Goal: Information Seeking & Learning: Compare options

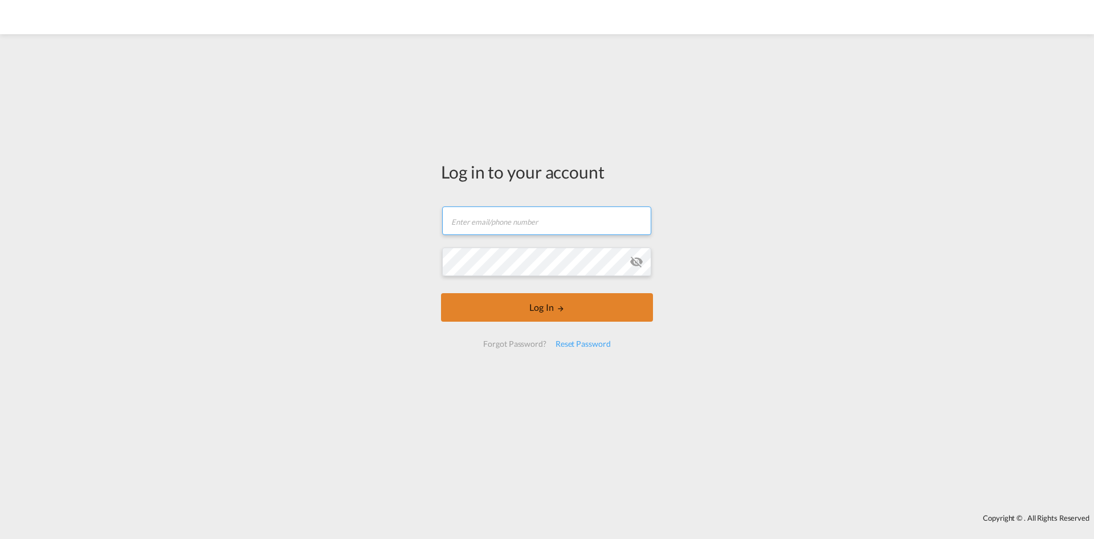
type input "[PERSON_NAME][EMAIL_ADDRESS][PERSON_NAME][DOMAIN_NAME]"
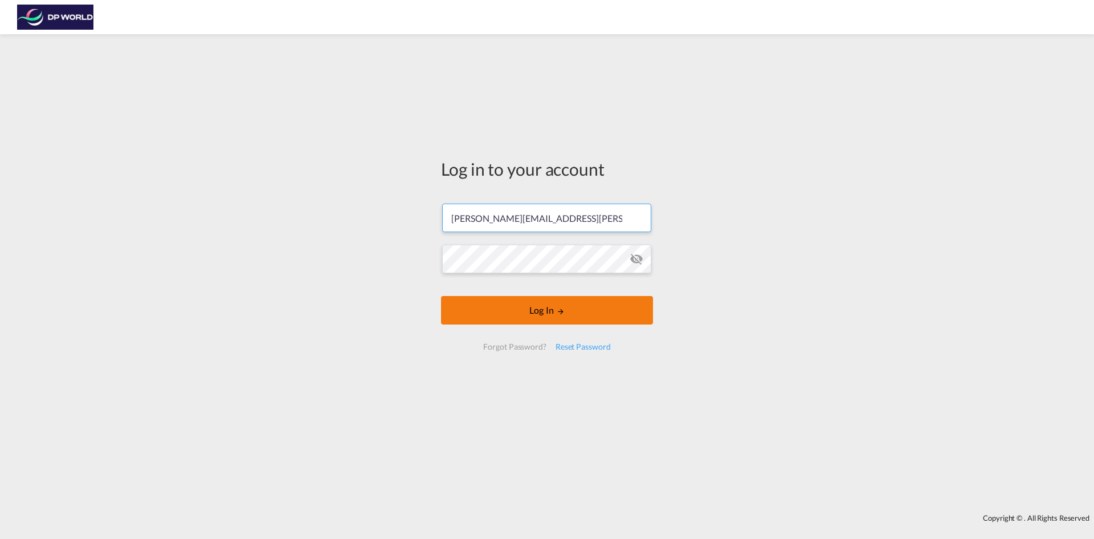
click at [535, 299] on button "Log In" at bounding box center [547, 310] width 212 height 29
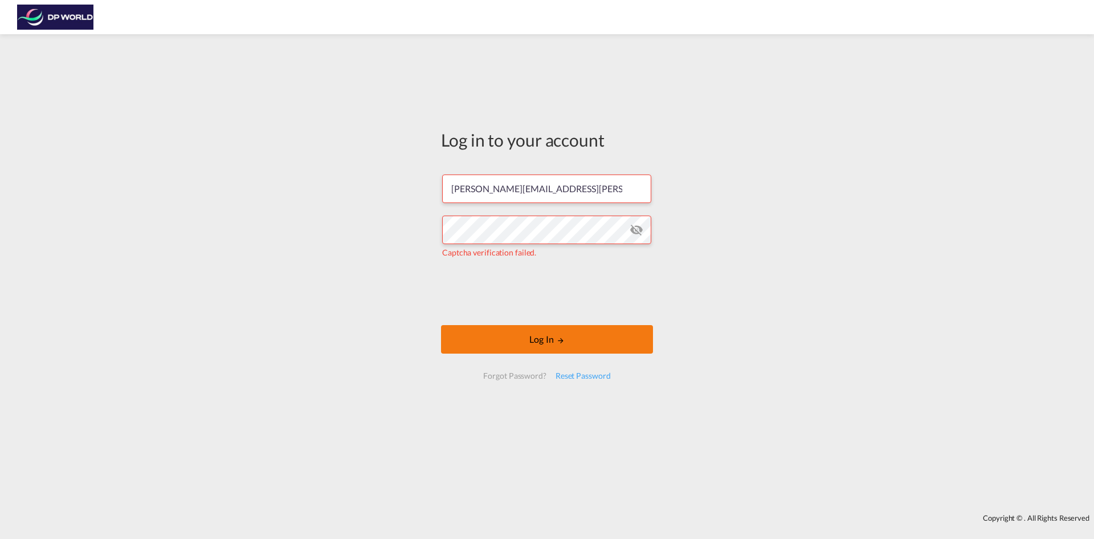
click at [501, 333] on button "Log In" at bounding box center [547, 339] width 212 height 29
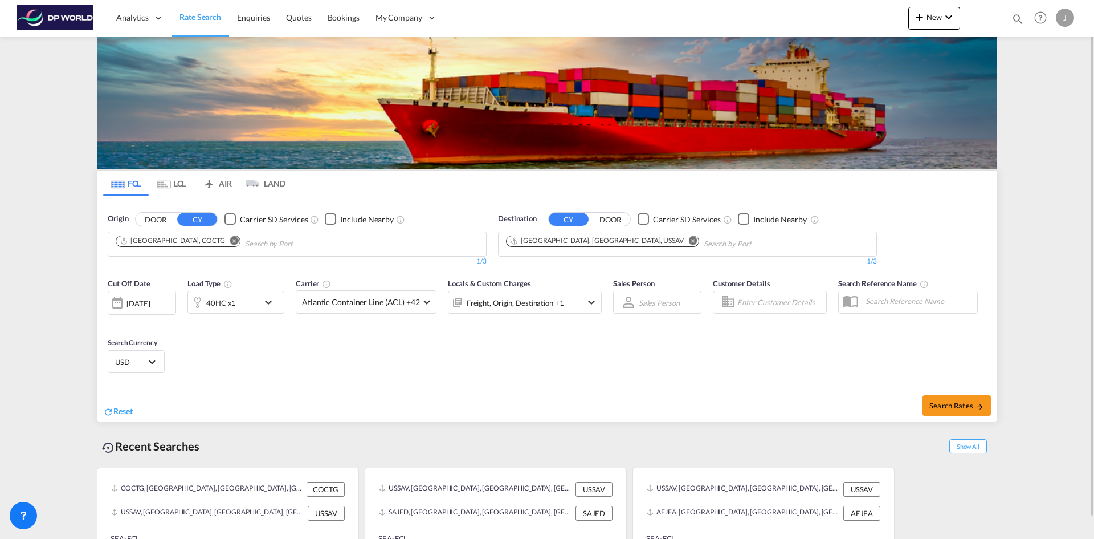
click at [223, 236] on button "Remove" at bounding box center [231, 241] width 17 height 11
drag, startPoint x: 595, startPoint y: 238, endPoint x: 395, endPoint y: 233, distance: 199.6
click at [689, 239] on md-icon "Remove" at bounding box center [693, 240] width 9 height 9
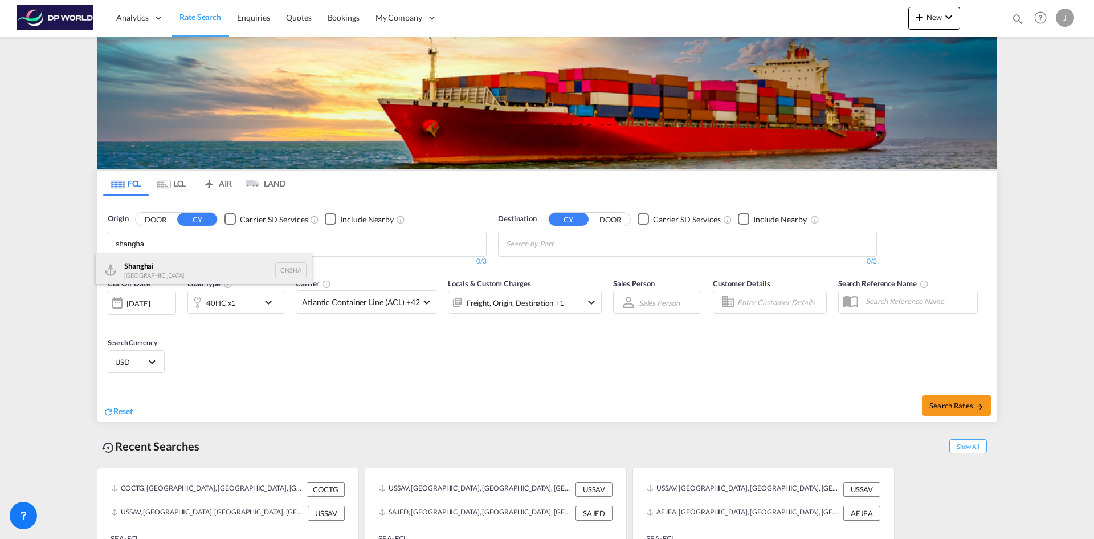
type input "shangha"
click at [144, 261] on div "Shangha i [GEOGRAPHIC_DATA] CNSHA" at bounding box center [204, 270] width 217 height 34
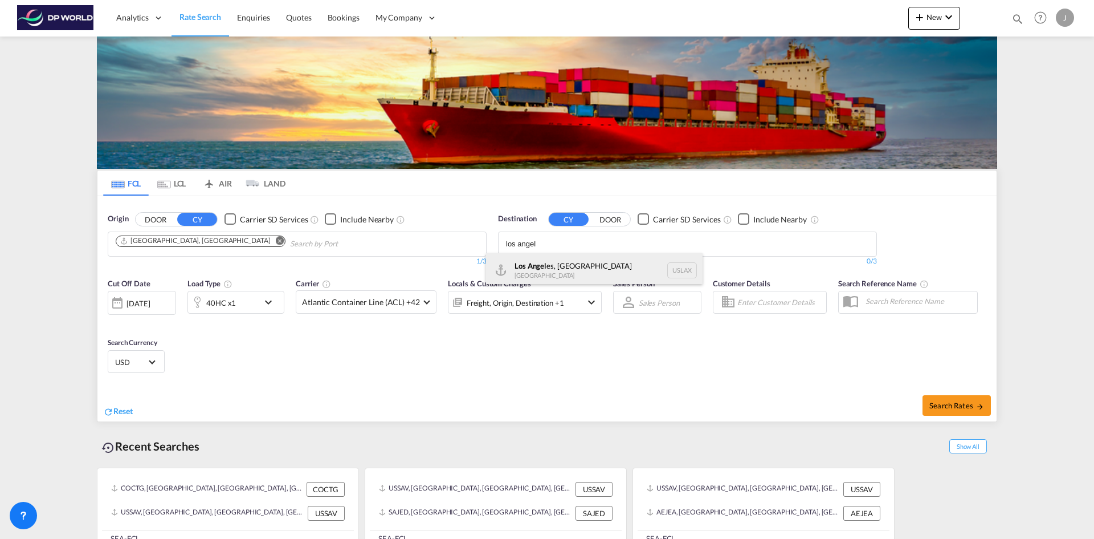
type input "los angel"
click at [603, 258] on div "Los Angel es, [GEOGRAPHIC_DATA] [GEOGRAPHIC_DATA] USLAX" at bounding box center [594, 270] width 217 height 34
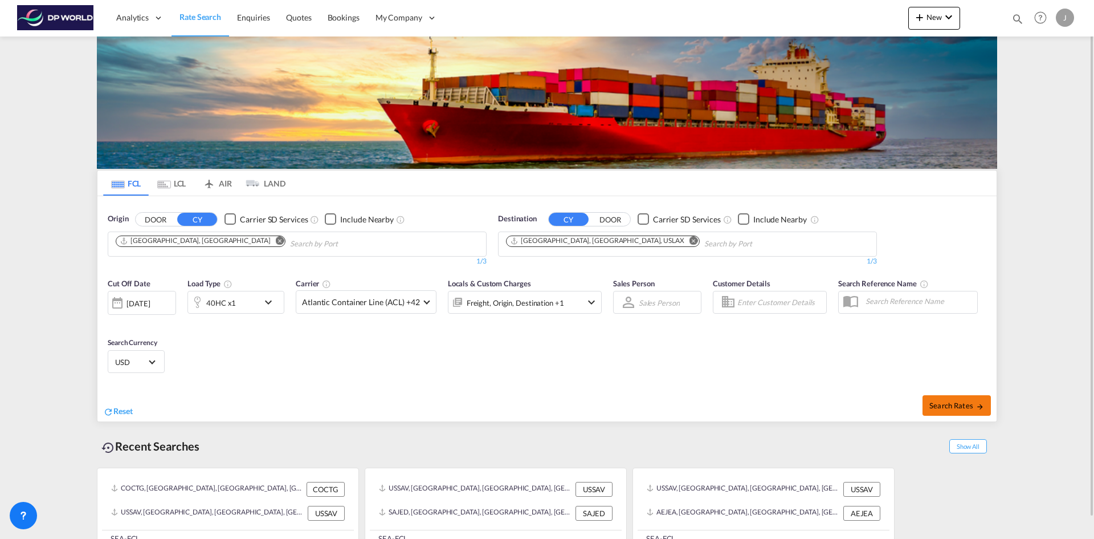
click at [950, 408] on span "Search Rates" at bounding box center [957, 405] width 55 height 9
type input "CNSHA to USLAX / [DATE]"
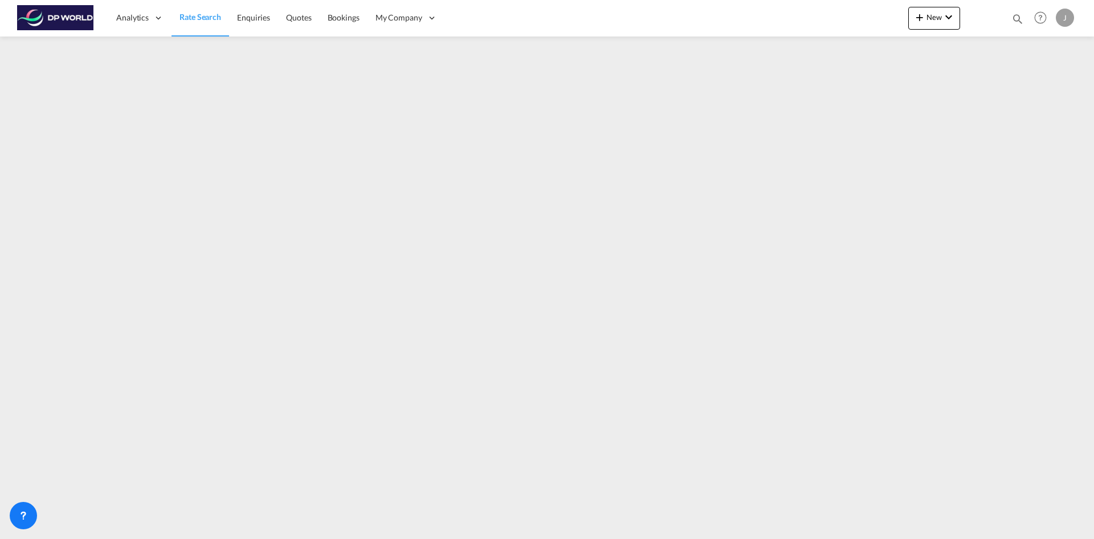
drag, startPoint x: 201, startPoint y: 19, endPoint x: 195, endPoint y: 26, distance: 9.7
click at [201, 19] on span "Rate Search" at bounding box center [201, 17] width 42 height 10
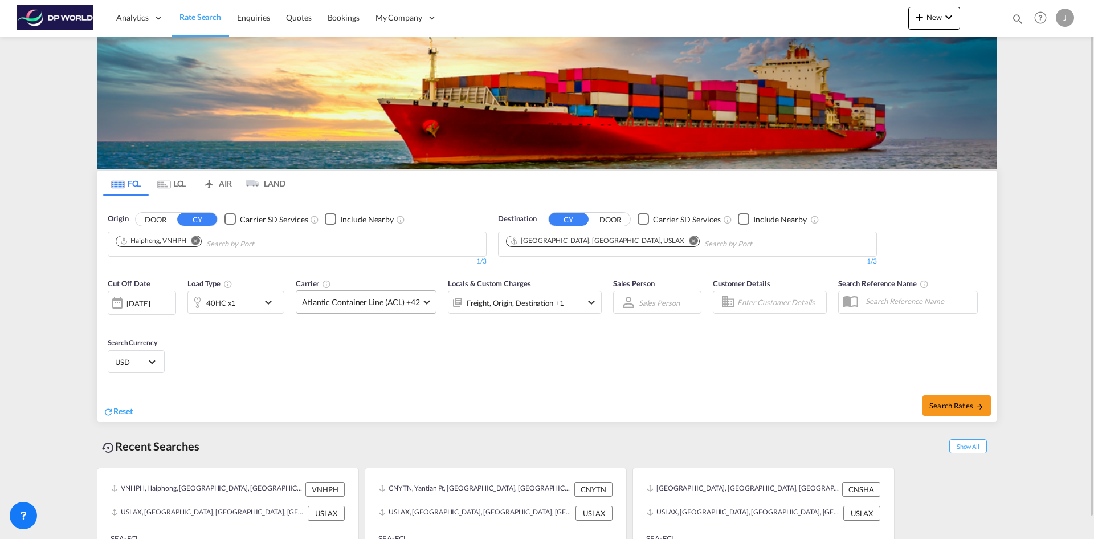
click at [380, 301] on span "Atlantic Container Line (ACL) +42" at bounding box center [361, 301] width 118 height 11
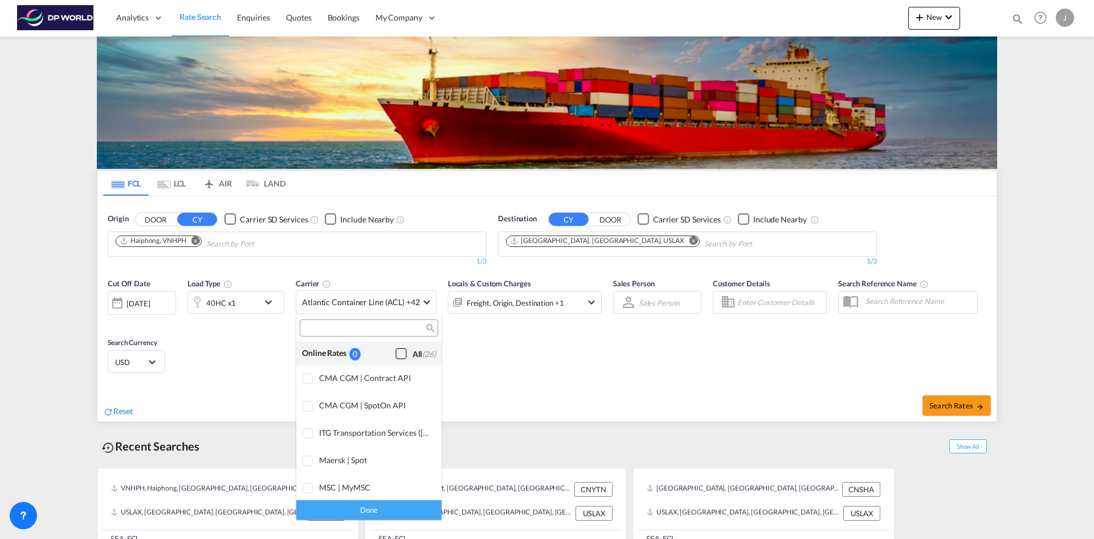
scroll to position [697, 0]
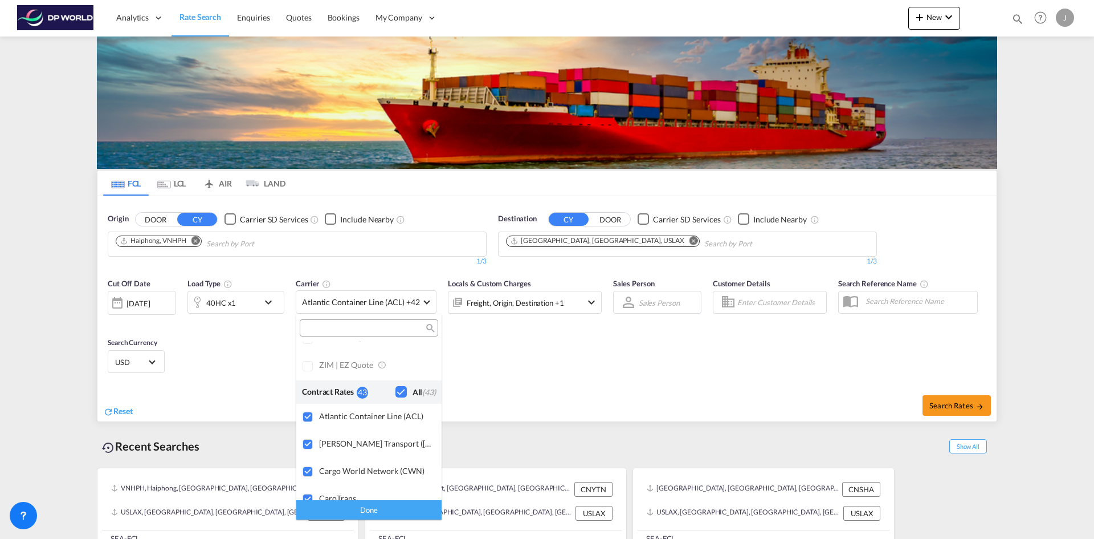
click at [346, 327] on input "search" at bounding box center [364, 328] width 123 height 10
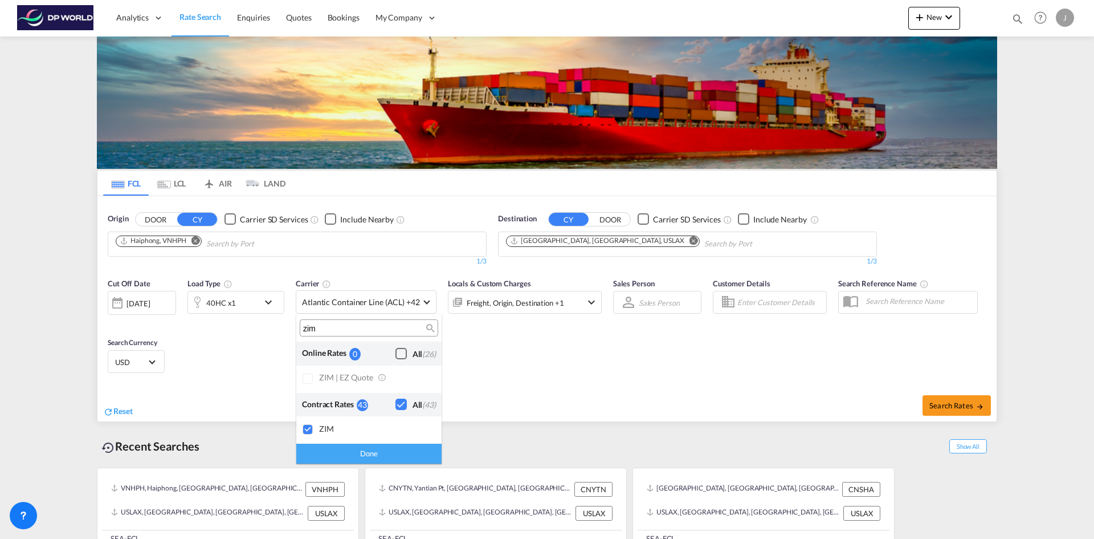
scroll to position [0, 0]
type input "zim"
click at [378, 466] on md-backdrop at bounding box center [547, 269] width 1094 height 539
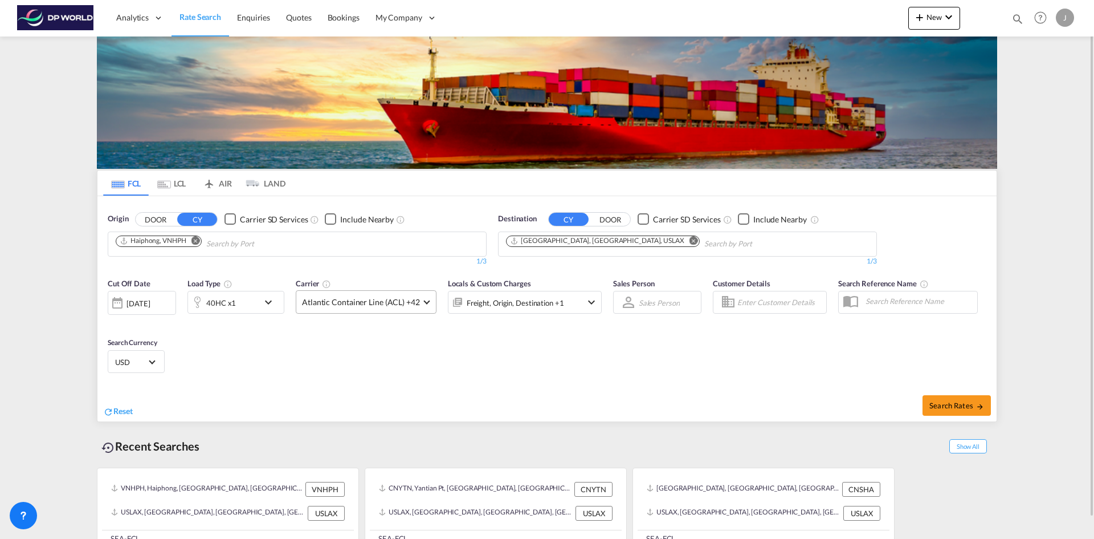
click at [375, 300] on span "Atlantic Container Line (ACL) +42" at bounding box center [361, 301] width 118 height 11
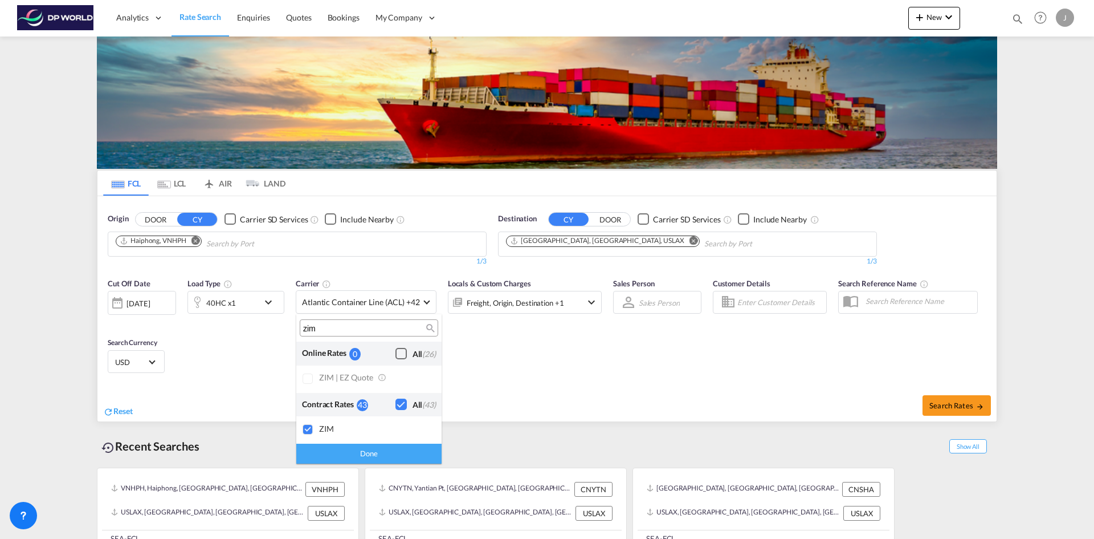
click at [400, 405] on div "Checkbox No Ink" at bounding box center [401, 403] width 11 height 11
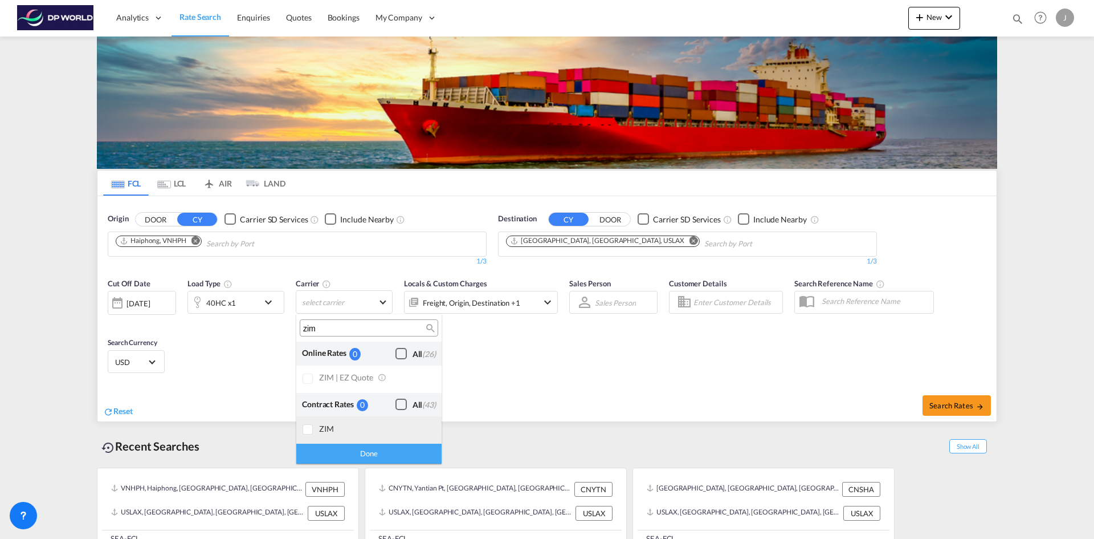
click at [314, 426] on div at bounding box center [308, 429] width 11 height 11
click at [345, 458] on div "Done" at bounding box center [368, 453] width 145 height 20
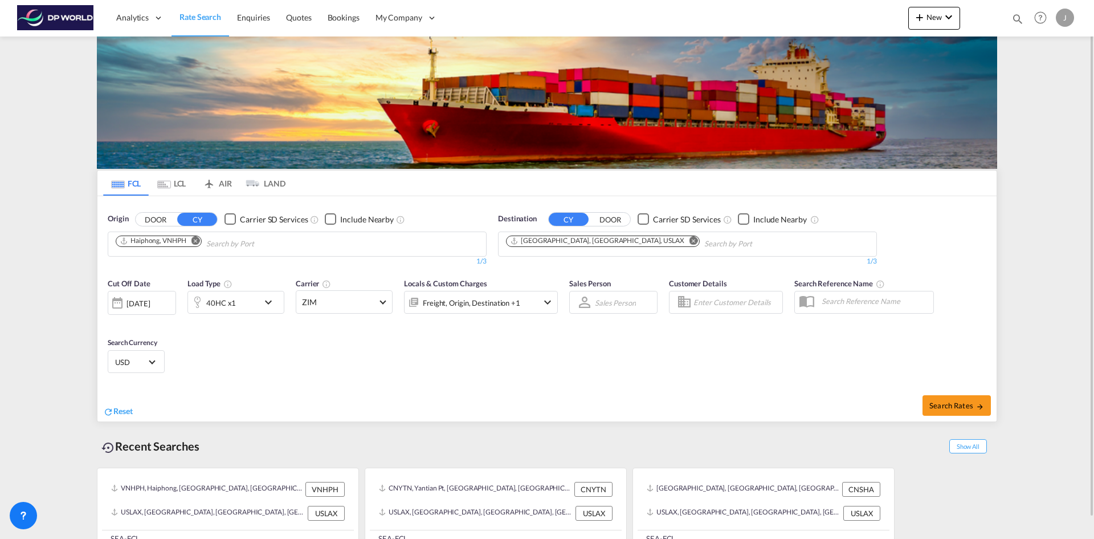
click at [269, 239] on input "Chips input." at bounding box center [260, 244] width 108 height 18
type input "cai mep"
click at [300, 263] on div "Cai Mep Viet Nam VNTOT" at bounding box center [295, 270] width 217 height 34
type input "yantian"
click at [320, 275] on div "Yantian Pt China CNYTN" at bounding box center [380, 270] width 217 height 34
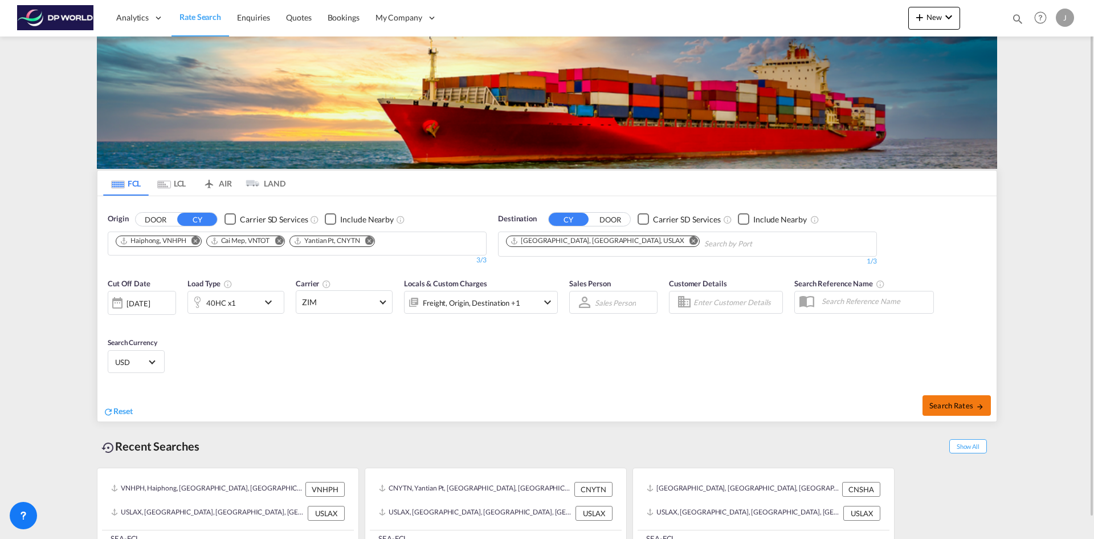
click at [946, 405] on span "Search Rates" at bounding box center [957, 405] width 55 height 9
type input "VNHPH,VNTOT,CNYTN to USLAX / [DATE]"
